Goal: Navigation & Orientation: Understand site structure

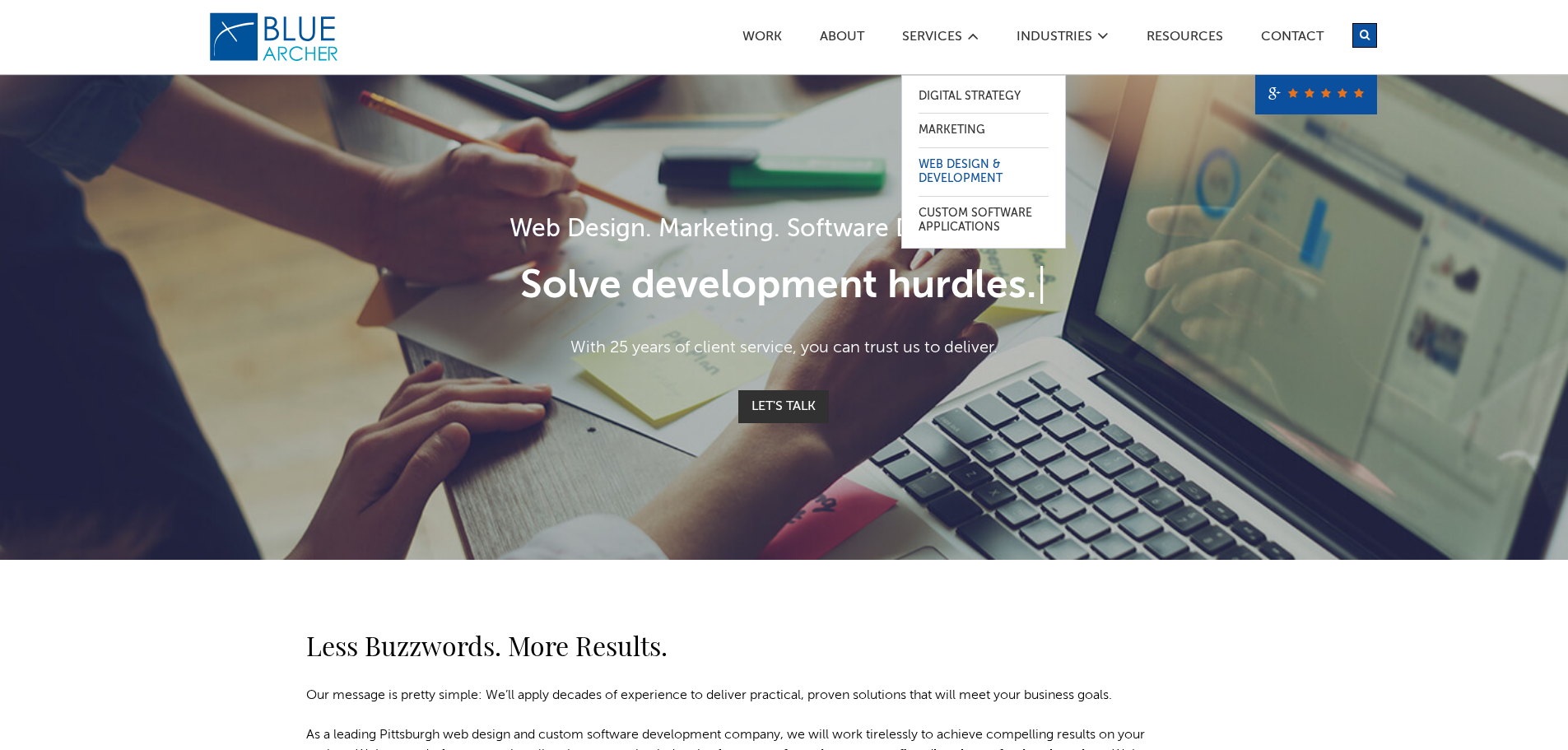
click at [970, 166] on link "Web Design & Development" at bounding box center [984, 172] width 130 height 48
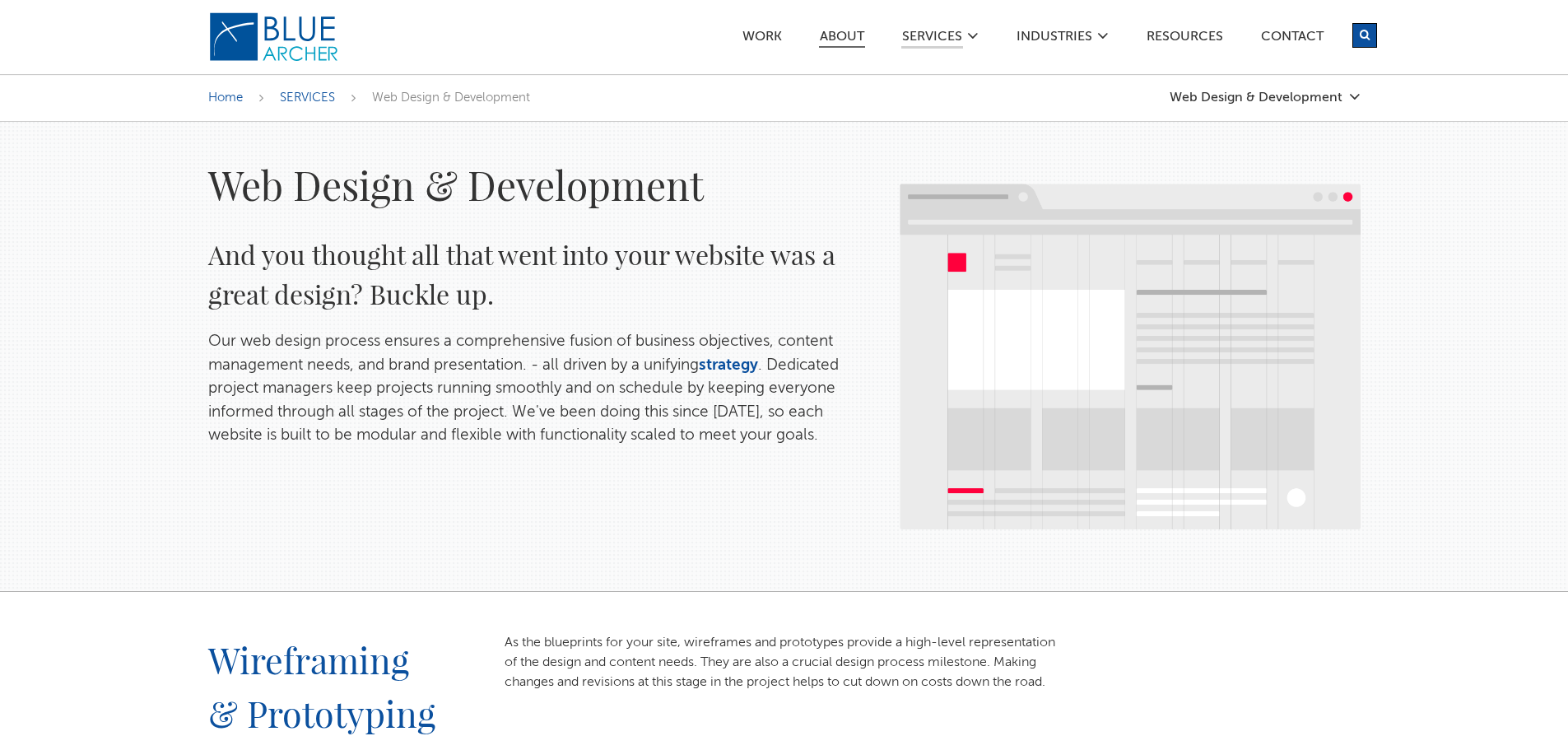
click at [849, 36] on link "ABOUT" at bounding box center [842, 39] width 46 height 17
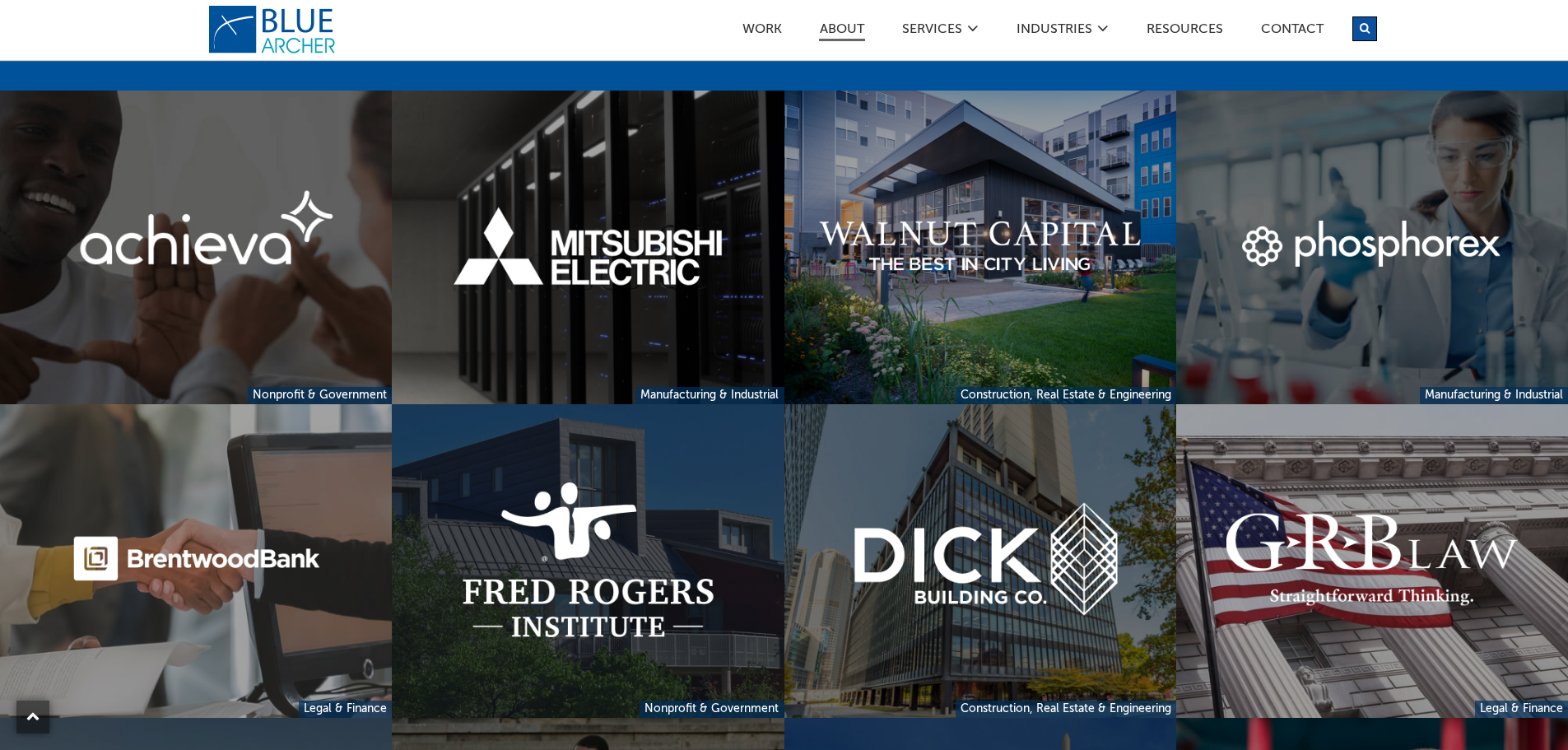
scroll to position [3485, 0]
